Goal: Transaction & Acquisition: Purchase product/service

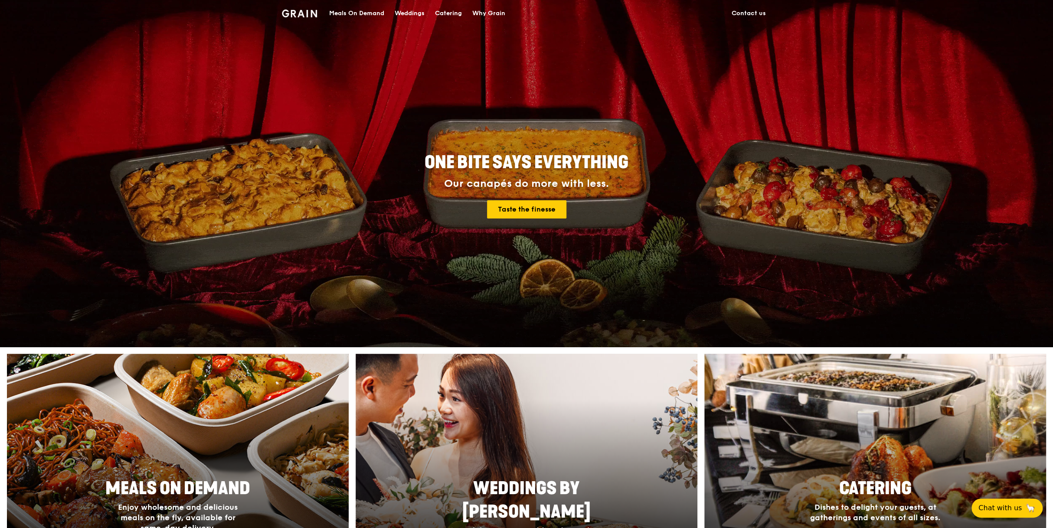
click at [337, 13] on div "Meals On Demand" at bounding box center [356, 13] width 55 height 26
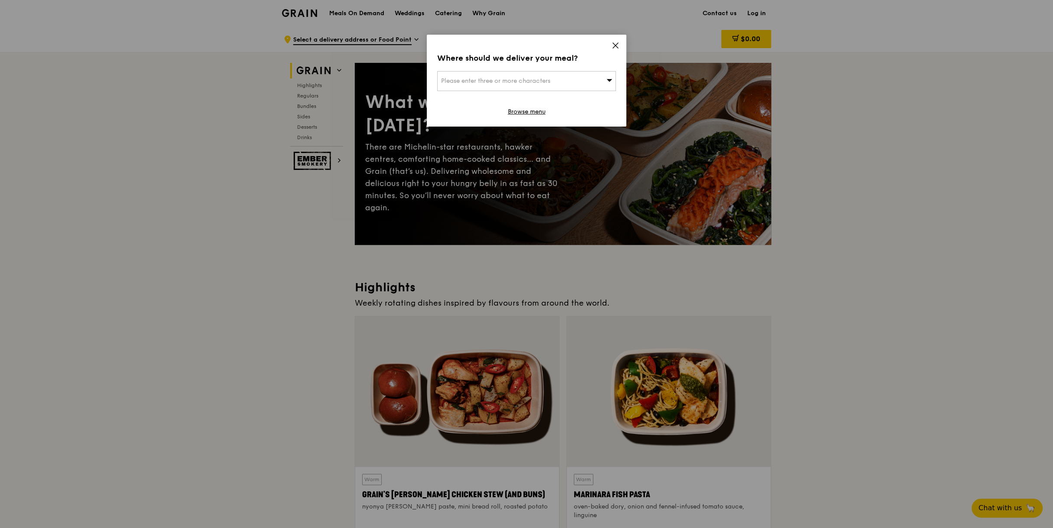
click at [610, 49] on div "Where should we deliver your meal? Please enter three or more characters Browse…" at bounding box center [527, 81] width 200 height 92
click at [619, 45] on div "Where should we deliver your meal? Please enter three or more characters Browse…" at bounding box center [527, 81] width 200 height 92
click at [615, 41] on div "Where should we deliver your meal? Please enter three or more characters Browse…" at bounding box center [527, 81] width 200 height 92
click at [621, 49] on div "Where should we deliver your meal? Please enter three or more characters Browse…" at bounding box center [527, 81] width 200 height 92
click at [533, 111] on link "Browse menu" at bounding box center [527, 112] width 38 height 9
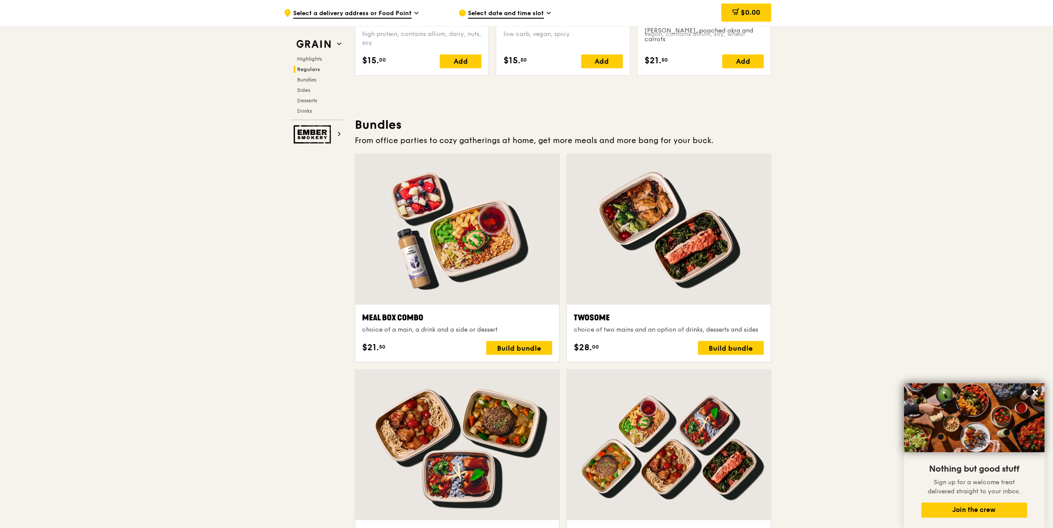
scroll to position [950, 0]
